Goal: Information Seeking & Learning: Find specific fact

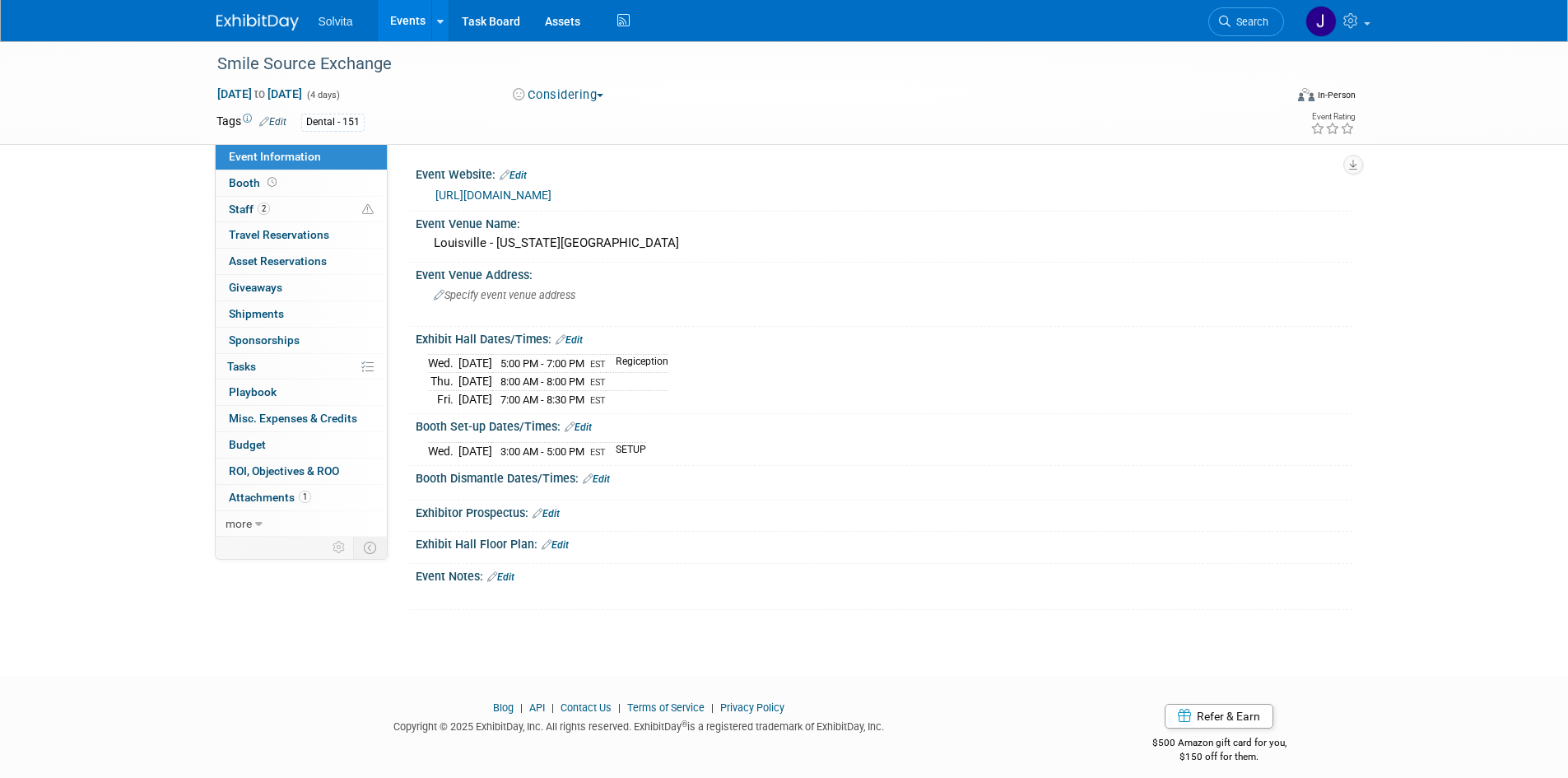
drag, startPoint x: 256, startPoint y: 31, endPoint x: 253, endPoint y: 17, distance: 14.3
click at [256, 30] on img at bounding box center [257, 23] width 82 height 16
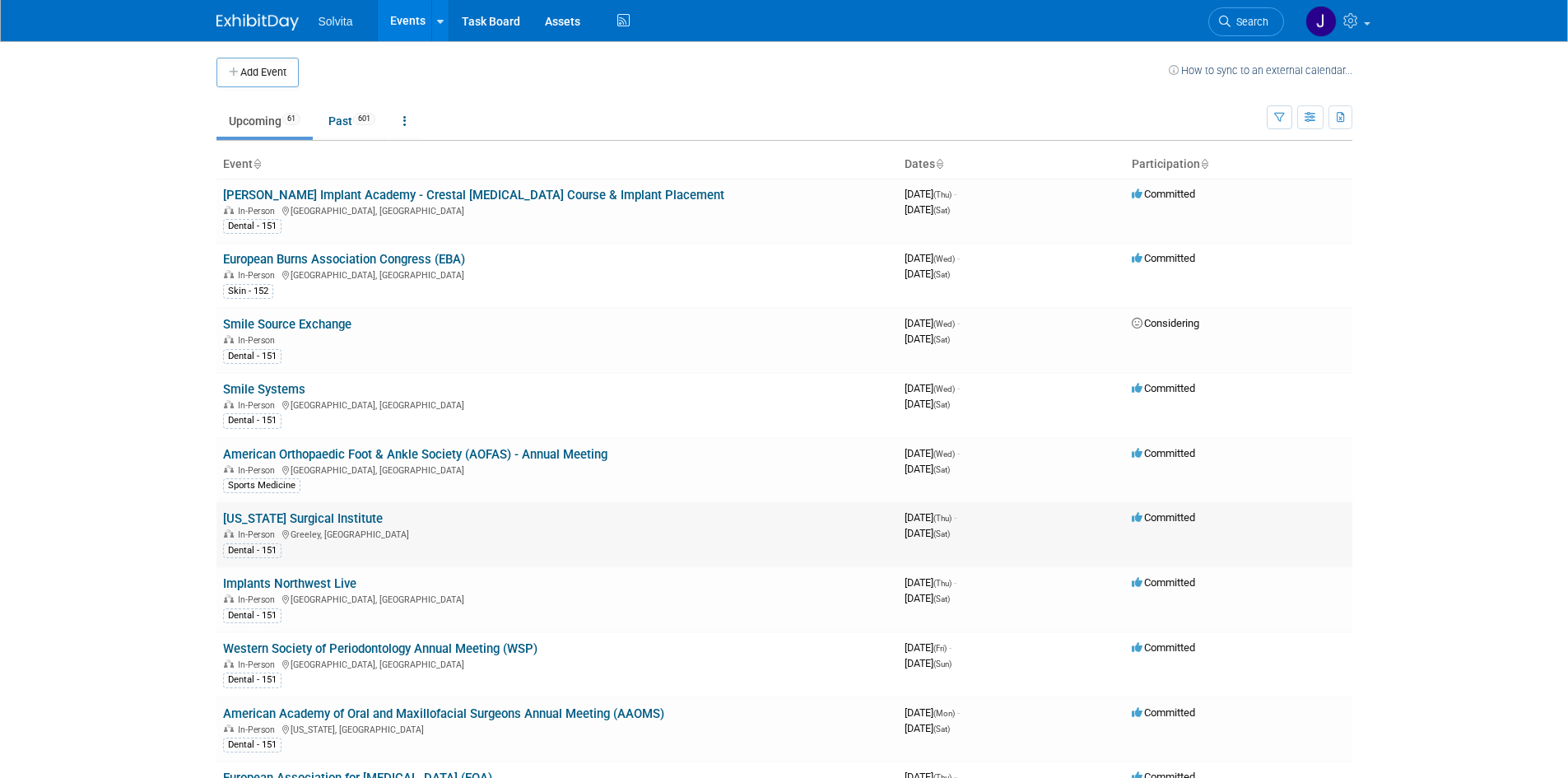
click at [310, 520] on link "[US_STATE] Surgical Institute" at bounding box center [303, 519] width 159 height 14
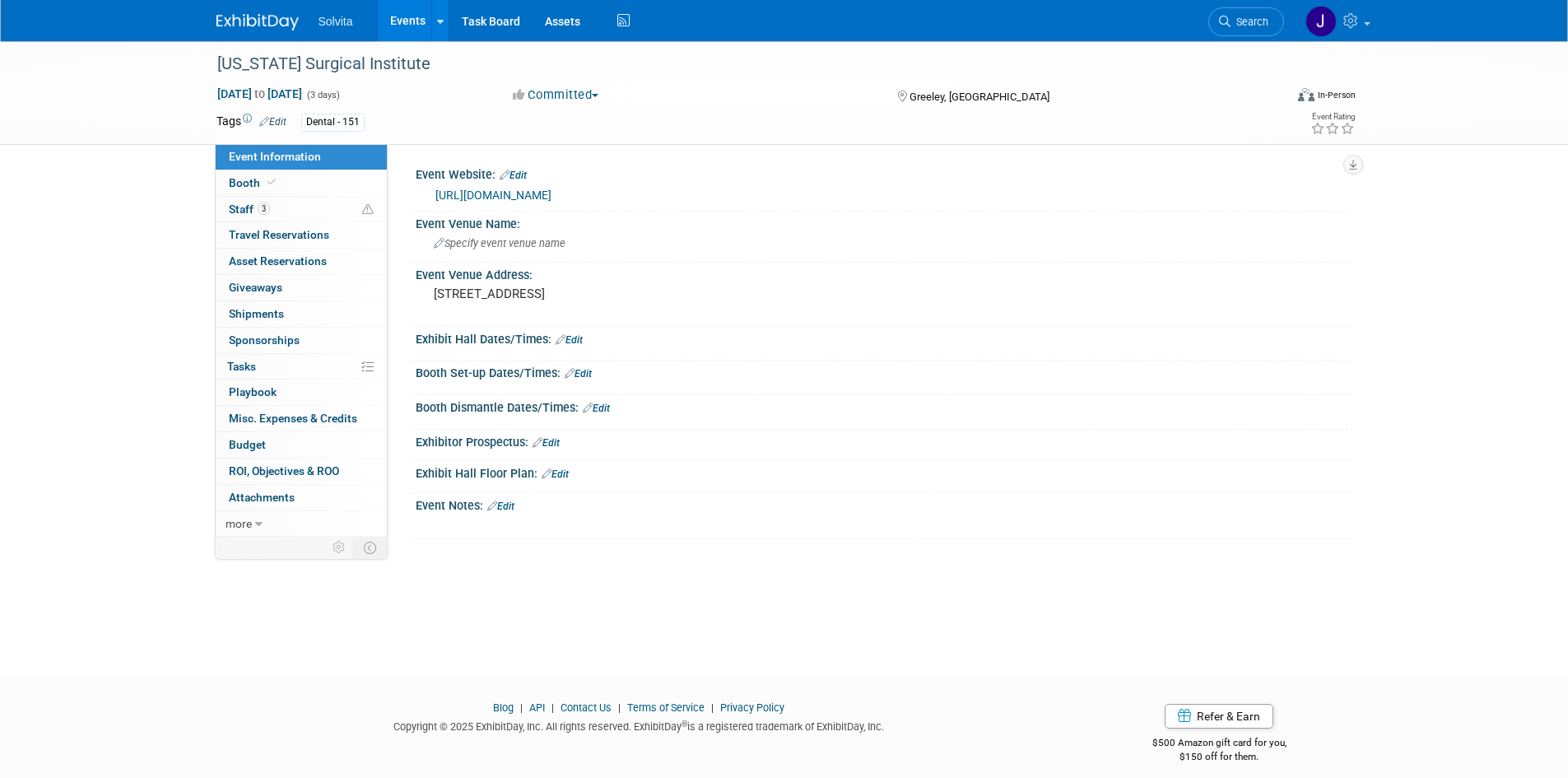
click at [551, 194] on link "https://www.coloradosurgicalinstitute.com/courses" at bounding box center [494, 194] width 116 height 14
click at [249, 14] on img at bounding box center [257, 23] width 82 height 16
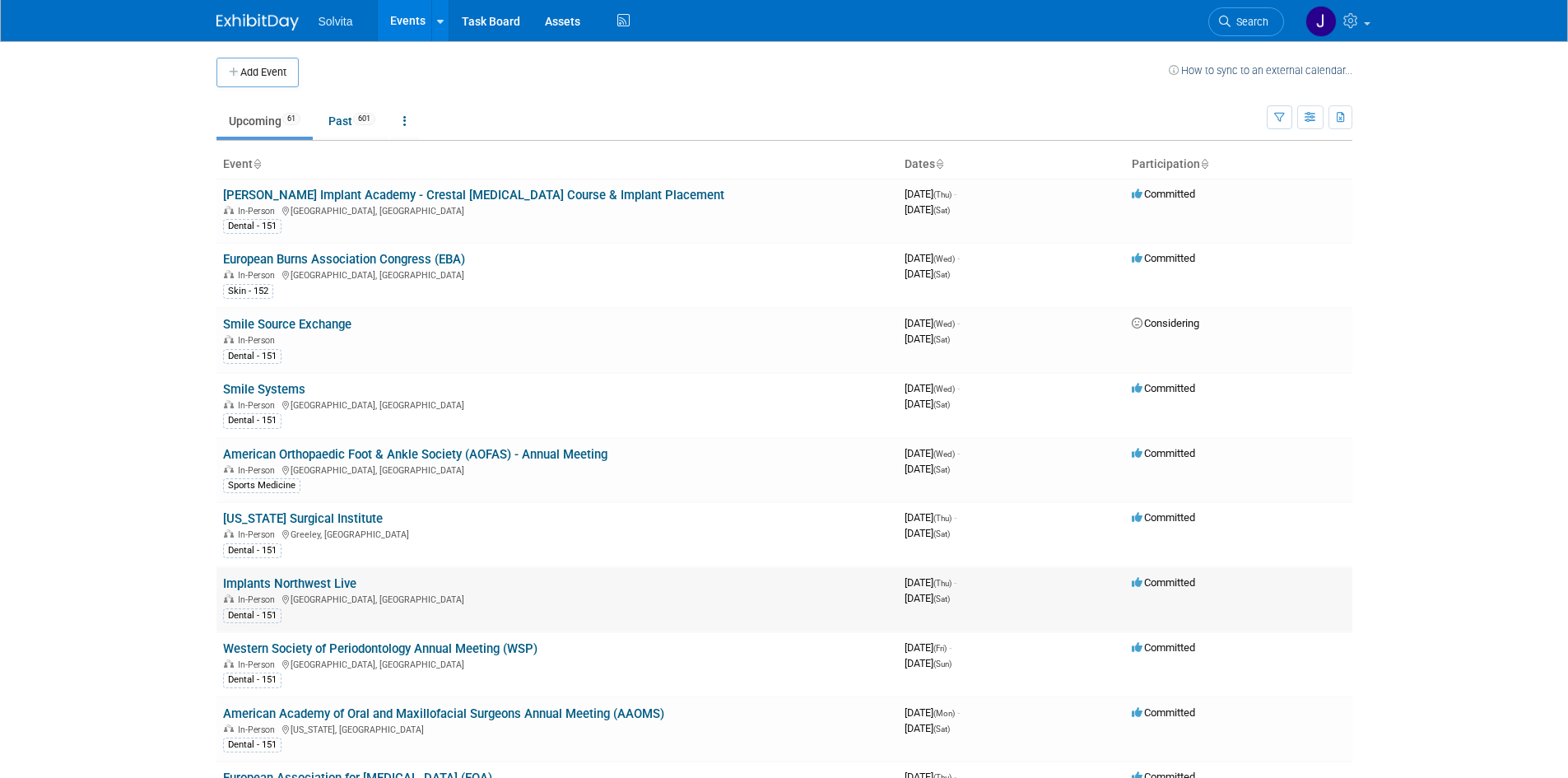
click at [287, 586] on link "Implants Northwest Live" at bounding box center [290, 584] width 133 height 14
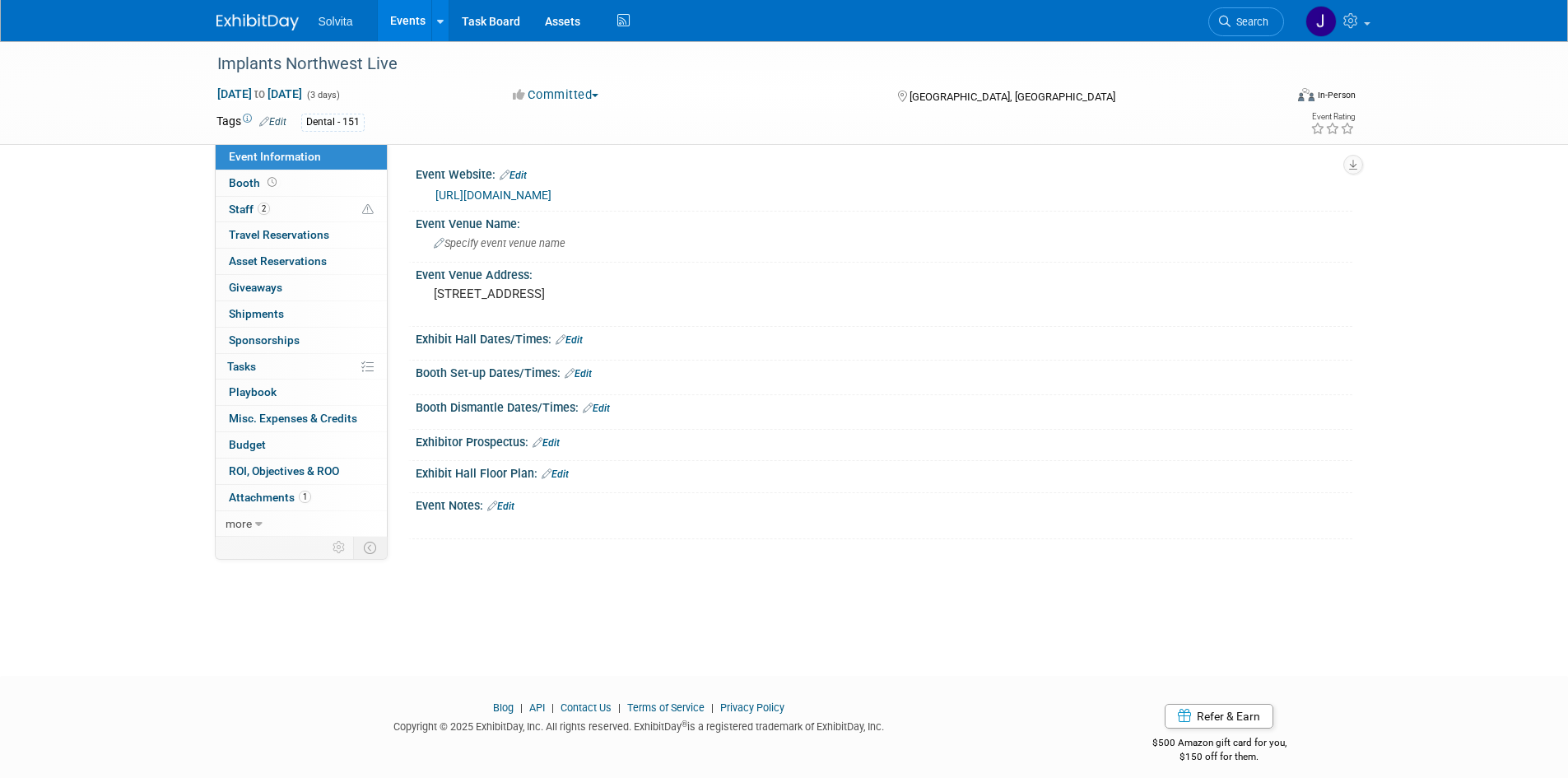
click at [530, 195] on link "https://www.inwlive.com/" at bounding box center [494, 194] width 116 height 14
click at [264, 17] on img at bounding box center [257, 23] width 82 height 16
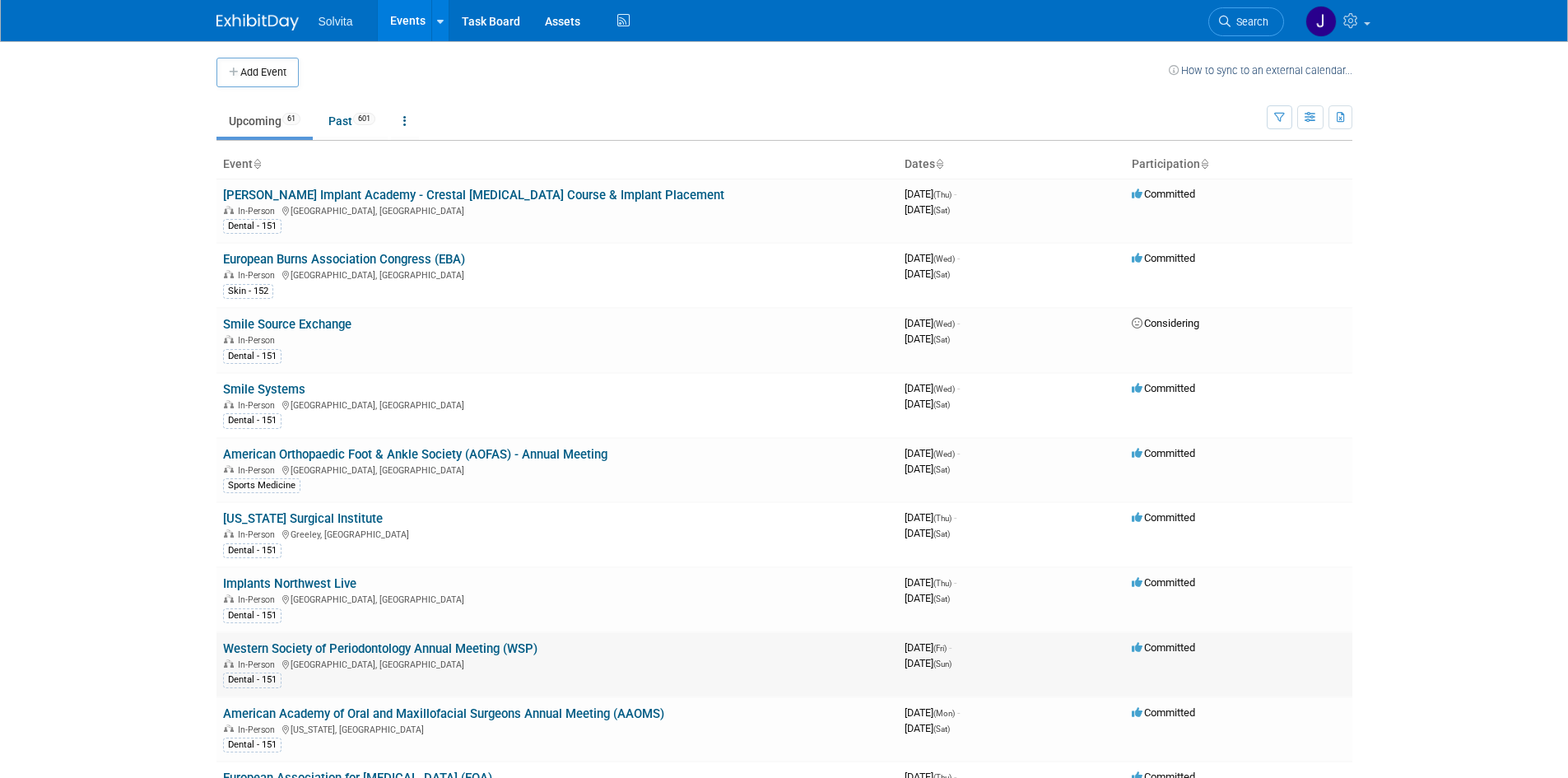
click at [340, 648] on link "Western Society of Periodontology Annual Meeting (WSP)" at bounding box center [380, 648] width 314 height 14
click at [439, 649] on link "Western Society of Periodontology Annual Meeting (WSP)" at bounding box center [380, 648] width 314 height 14
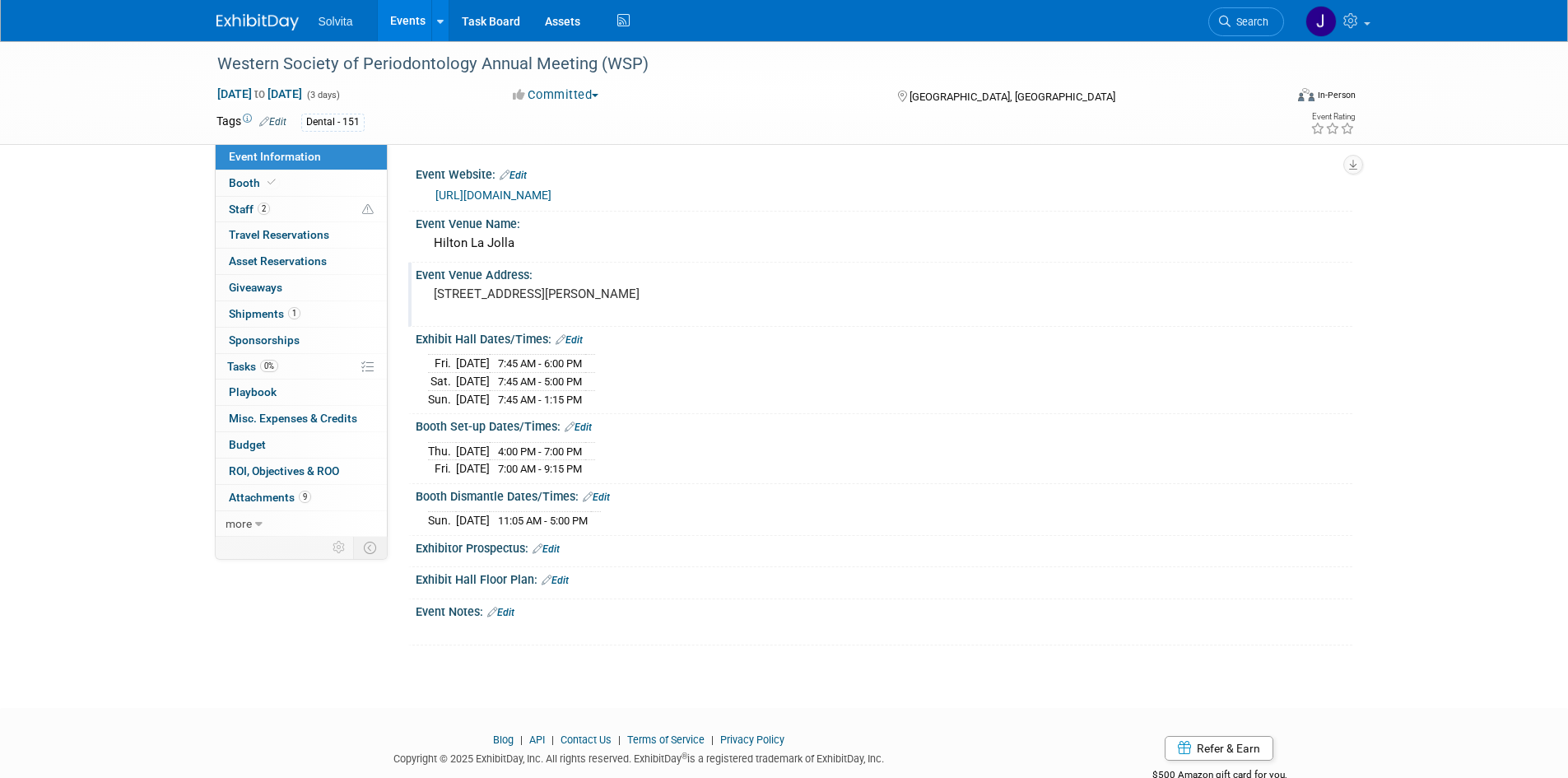
click at [494, 302] on pre "[STREET_ADDRESS][PERSON_NAME]" at bounding box center [611, 294] width 354 height 14
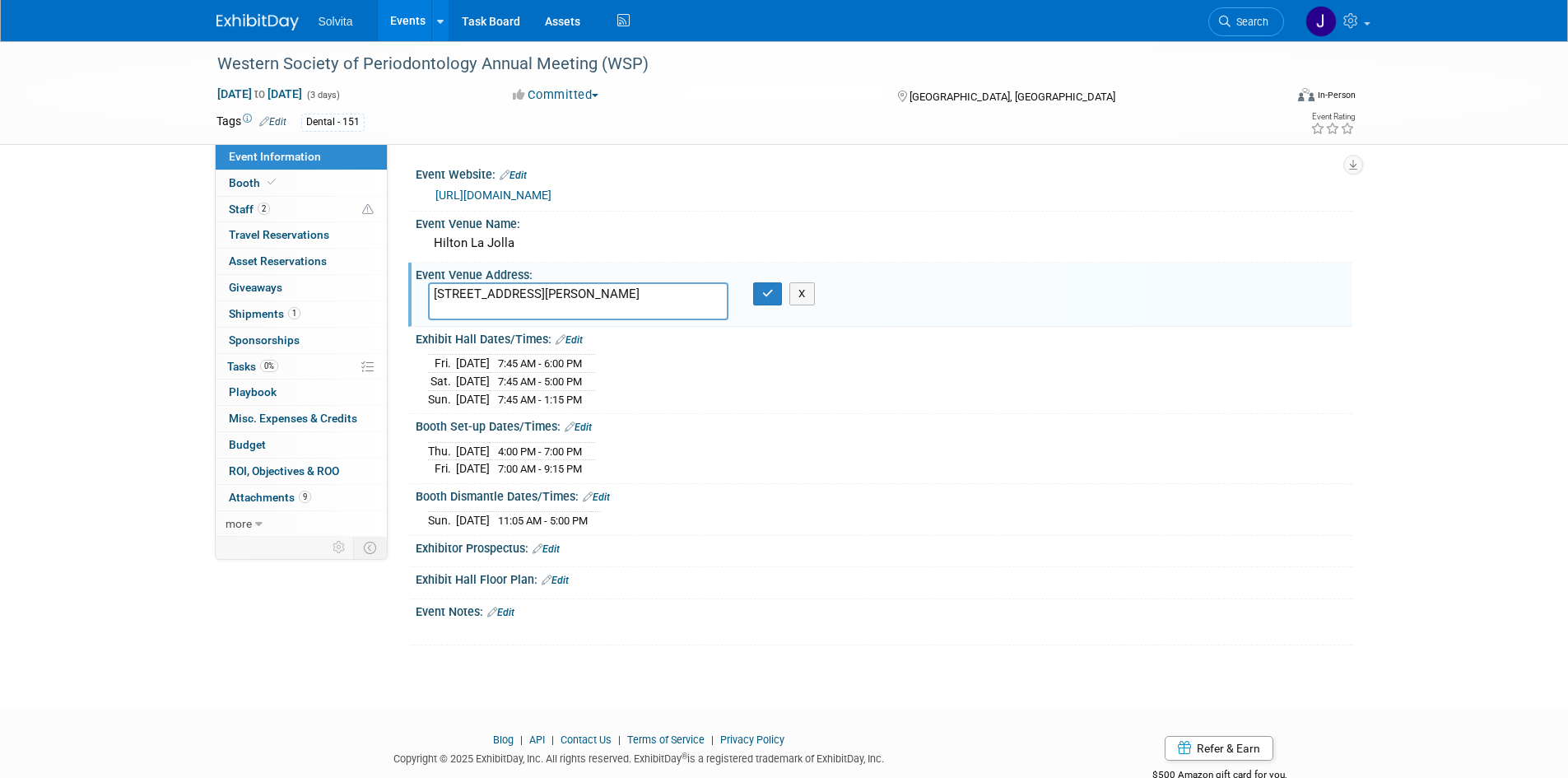
drag, startPoint x: 551, startPoint y: 306, endPoint x: 412, endPoint y: 286, distance: 140.4
click at [412, 286] on div "Event Venue Address: [STREET_ADDRESS][PERSON_NAME] [STREET_ADDRESS][PERSON_NAME…" at bounding box center [880, 294] width 944 height 63
click at [605, 212] on div "Event Venue Name:" at bounding box center [884, 222] width 937 height 21
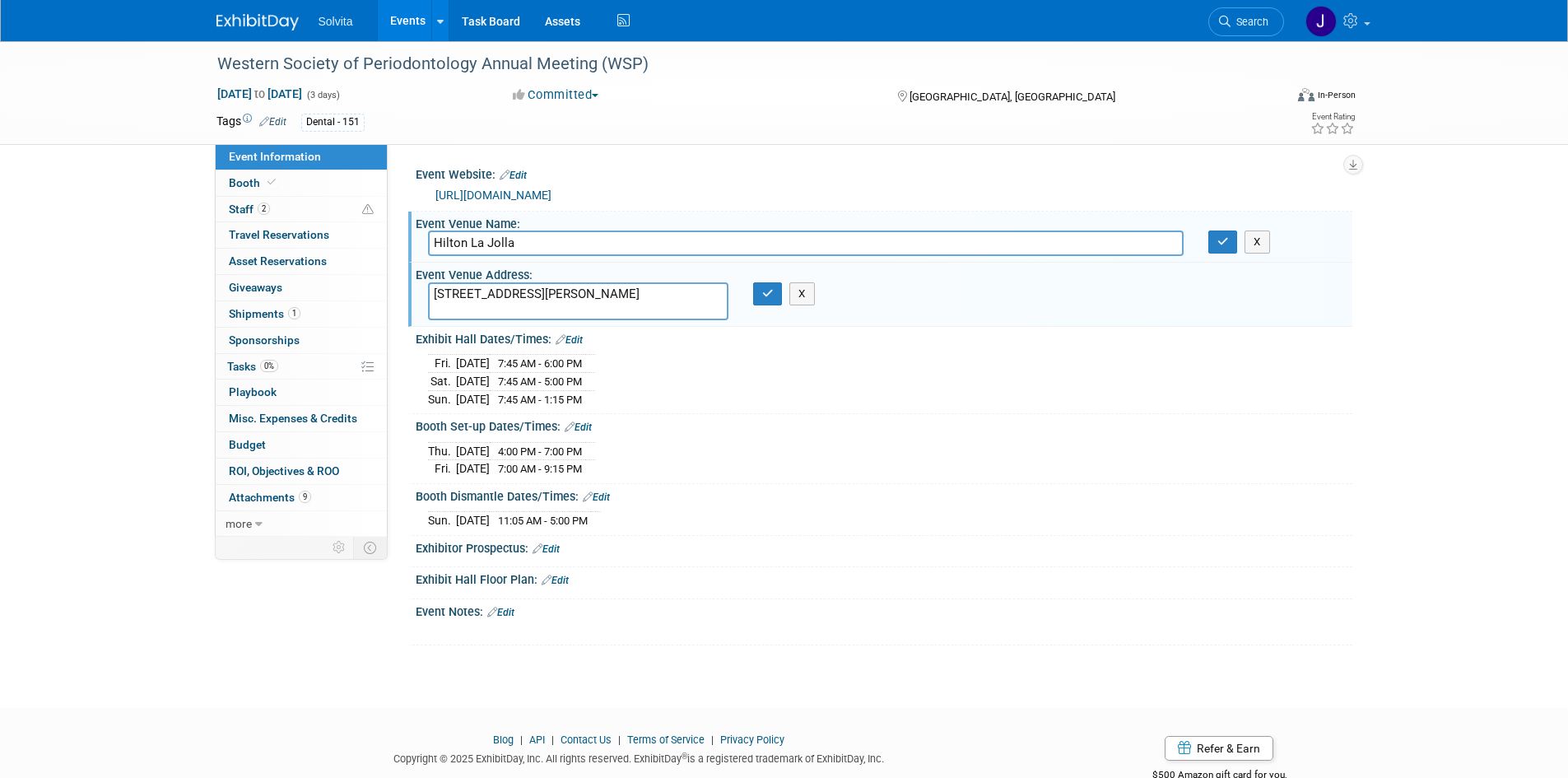
click at [551, 190] on link "[URL][DOMAIN_NAME]" at bounding box center [494, 194] width 116 height 14
